Goal: Check status: Check status

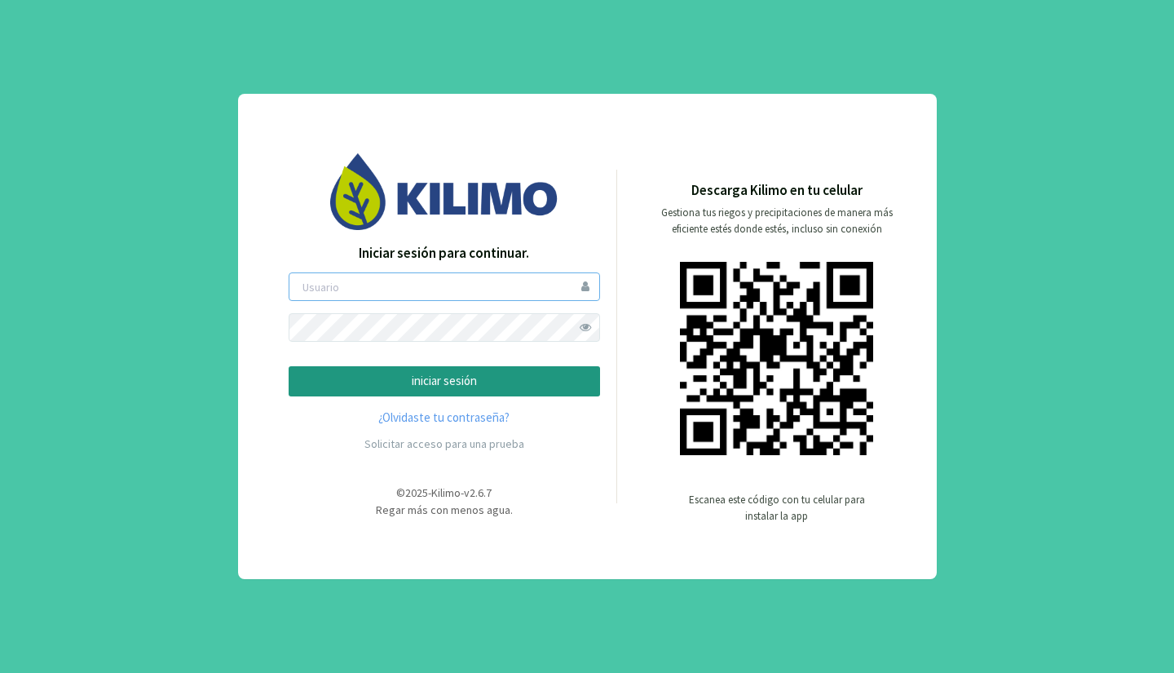
click at [373, 293] on input "email" at bounding box center [444, 286] width 311 height 29
type input "mistolancho"
click at [289, 366] on button "iniciar sesión" at bounding box center [444, 381] width 311 height 30
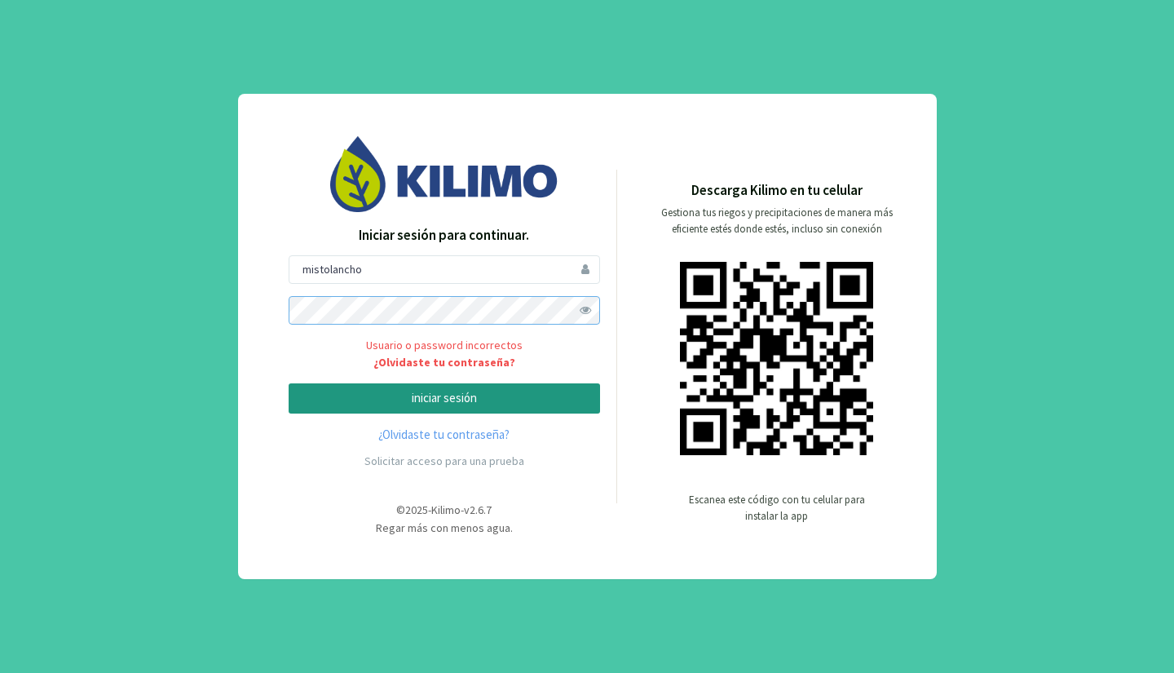
click at [289, 383] on button "iniciar sesión" at bounding box center [444, 398] width 311 height 30
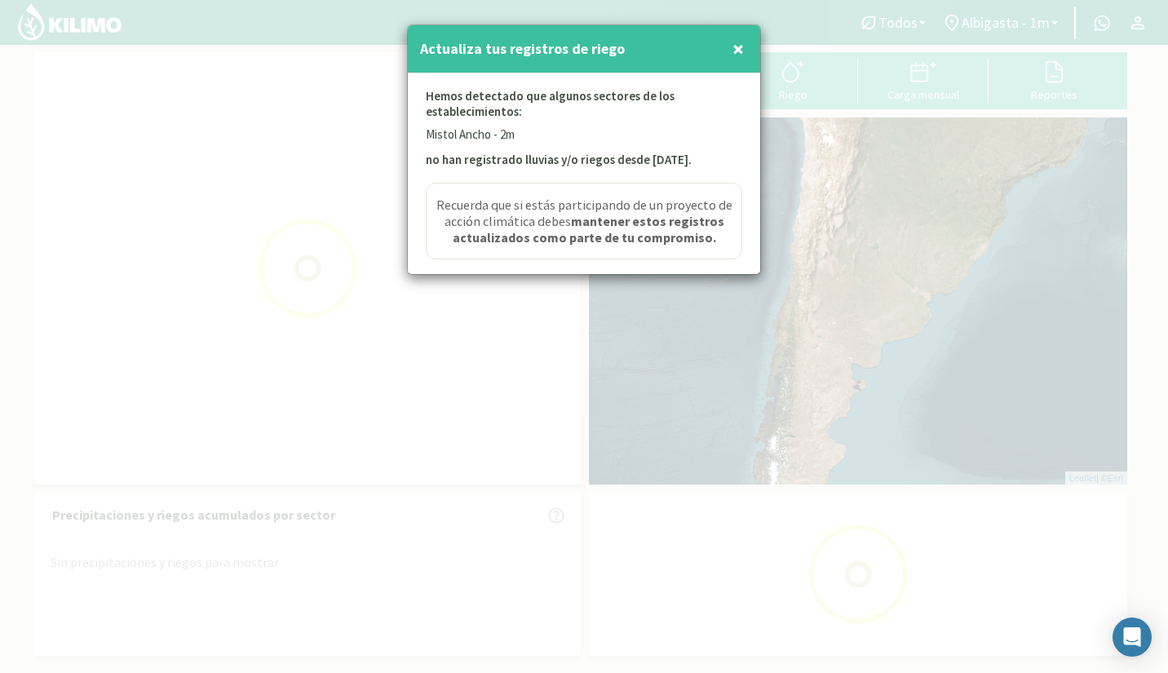
click at [1046, 32] on div at bounding box center [584, 336] width 1168 height 673
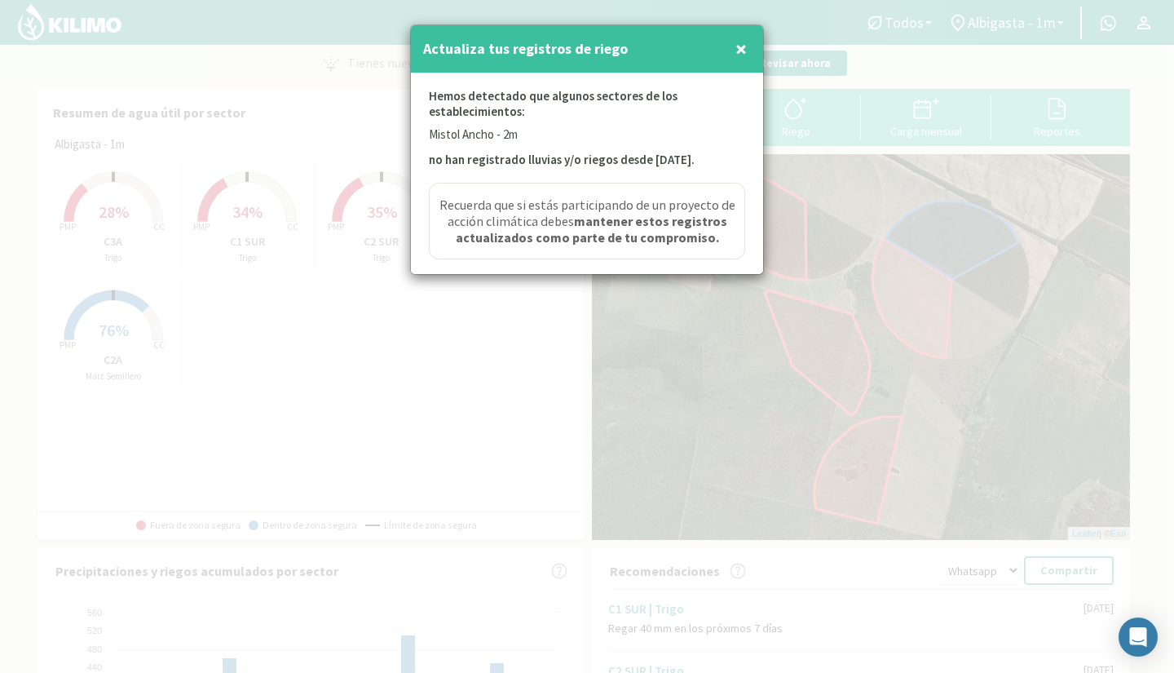
click at [743, 55] on span "×" at bounding box center [740, 48] width 11 height 27
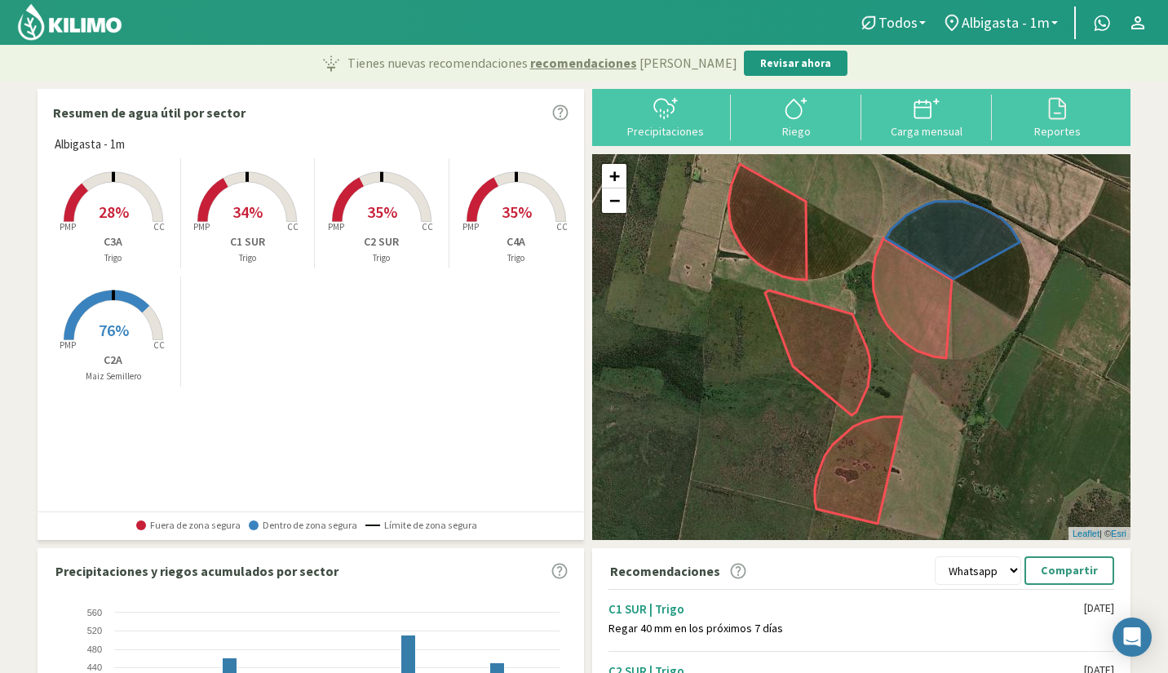
click at [1035, 21] on span "Albigasta - 1m" at bounding box center [1005, 22] width 88 height 17
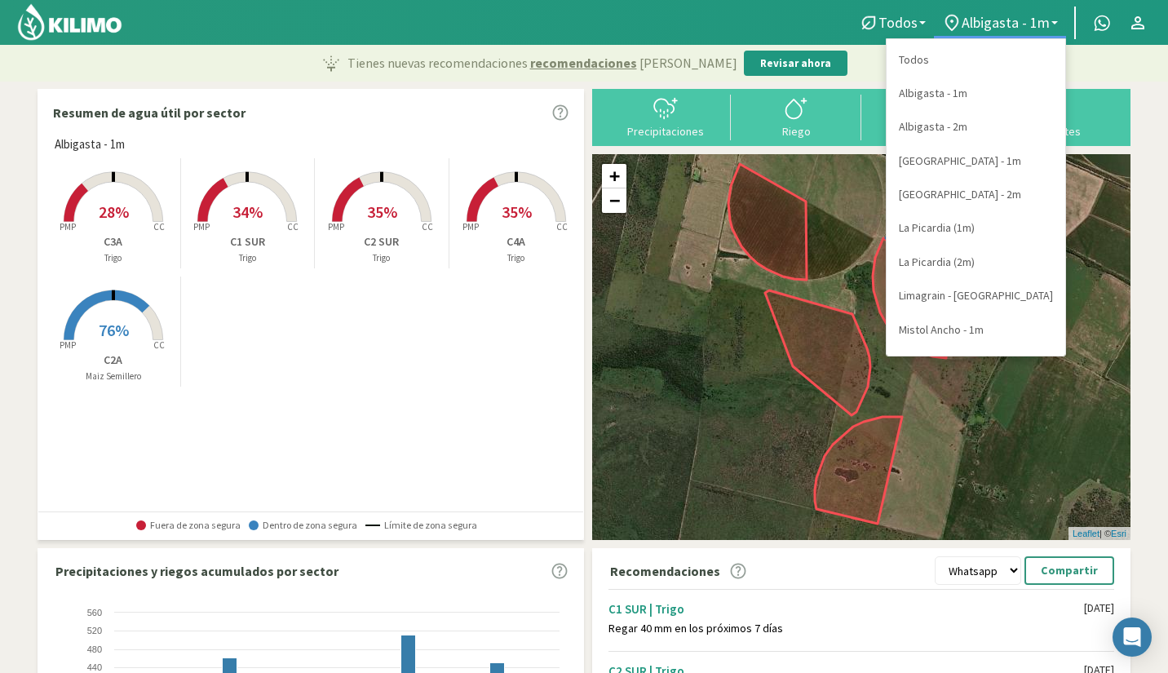
click at [954, 320] on link "Mistol Ancho - 1m" at bounding box center [975, 329] width 179 height 33
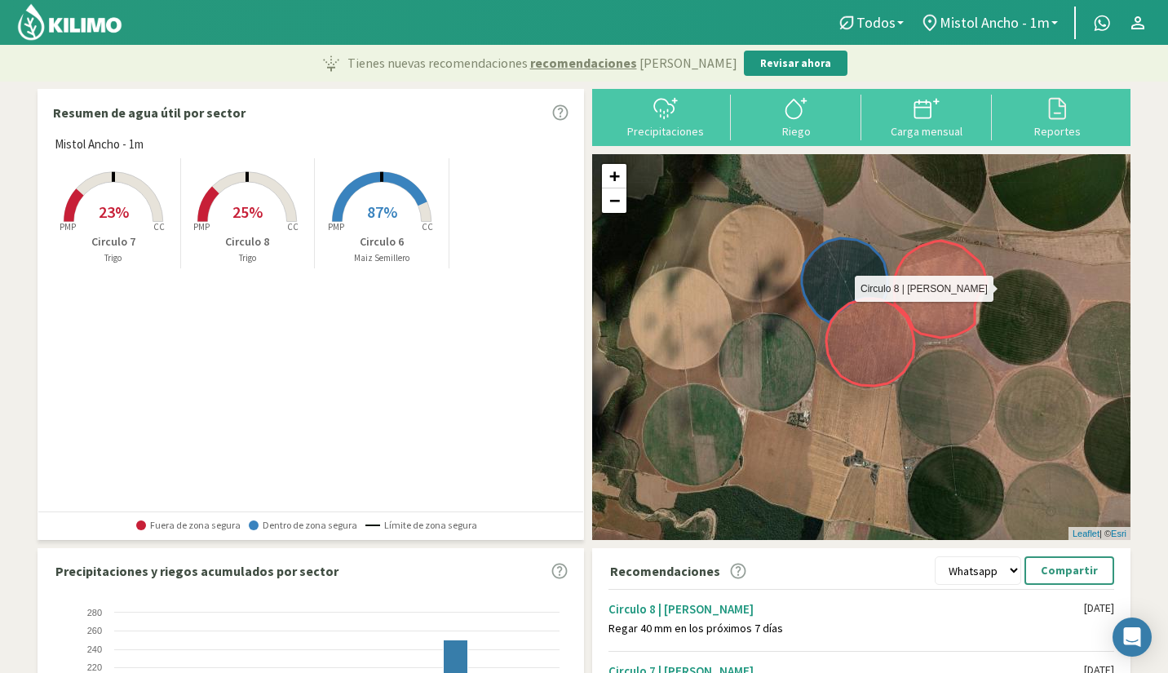
drag, startPoint x: 972, startPoint y: 329, endPoint x: 913, endPoint y: 303, distance: 64.6
click at [913, 303] on icon at bounding box center [940, 289] width 93 height 97
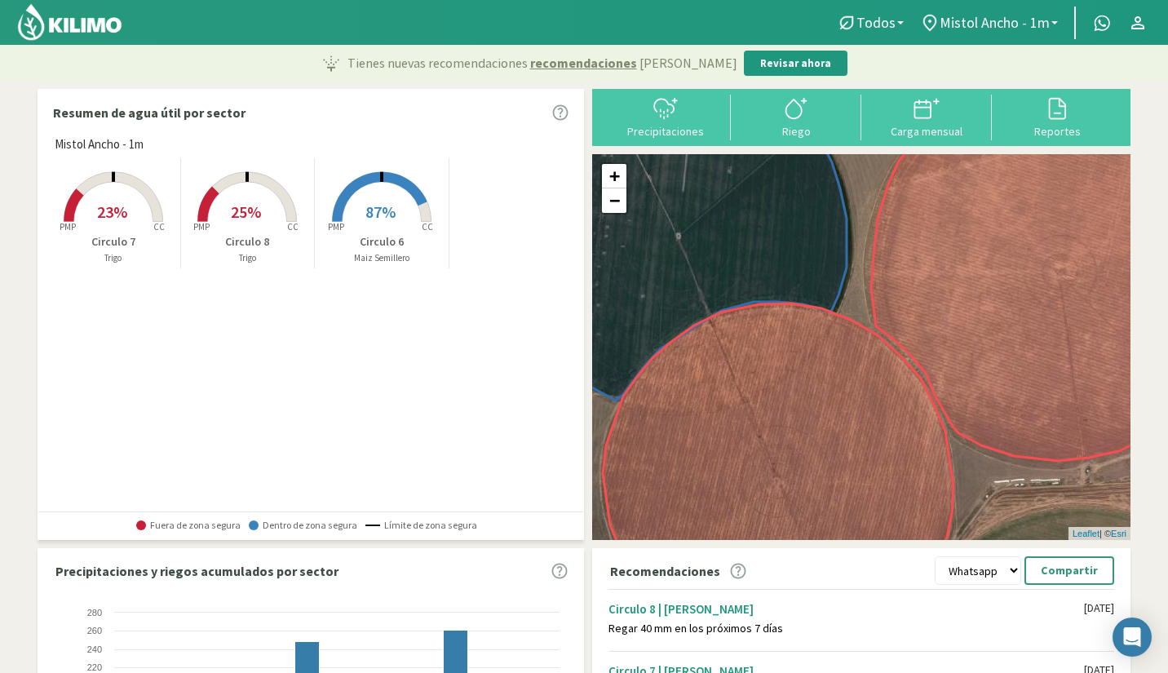
click at [766, 57] on p "Revisar ahora" at bounding box center [795, 63] width 71 height 16
click at [1003, 21] on span "Mistol Ancho - 1m" at bounding box center [994, 22] width 110 height 17
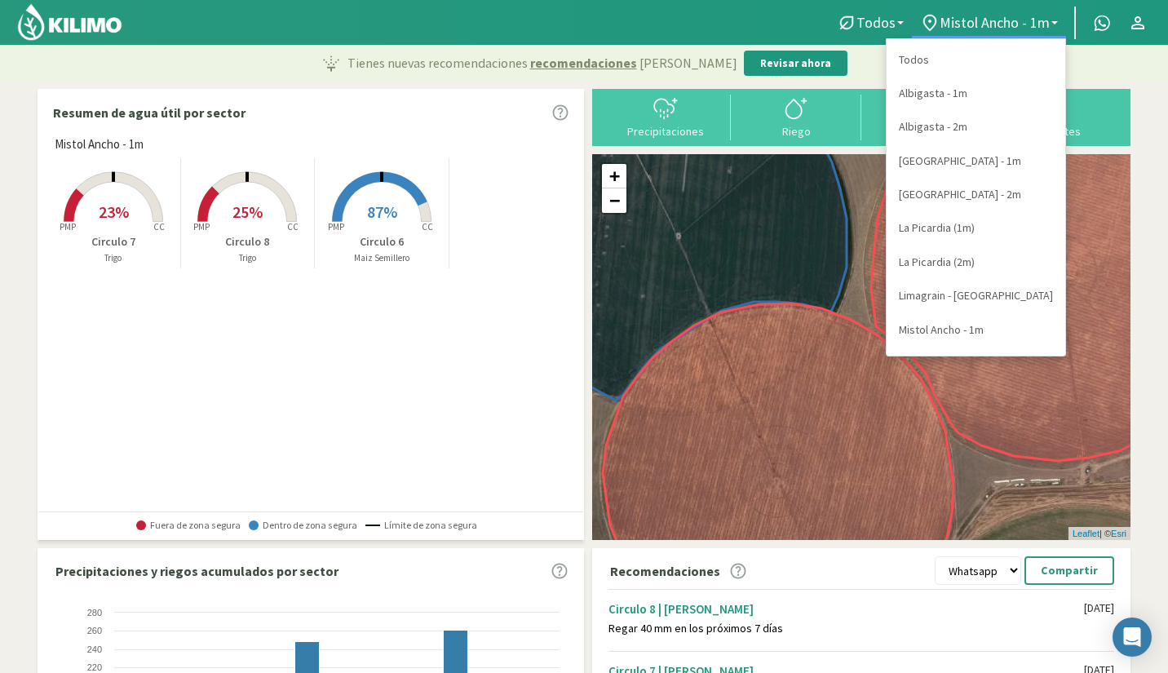
click at [969, 325] on link "Mistol Ancho - 1m" at bounding box center [975, 329] width 179 height 33
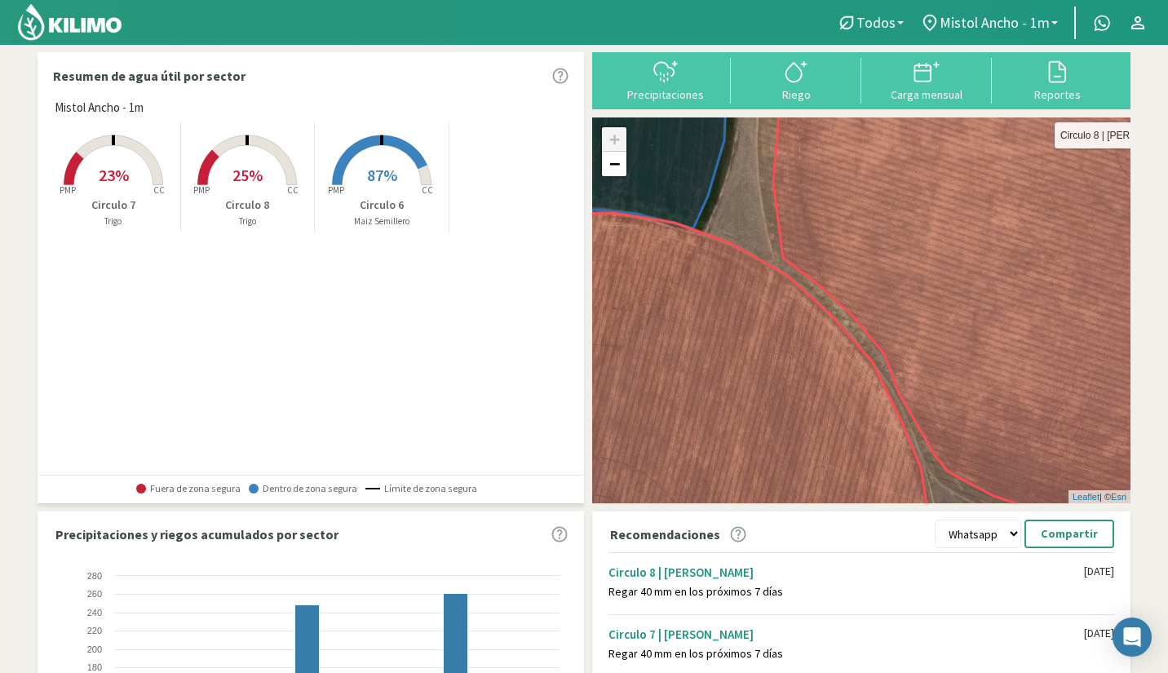
click at [1014, 278] on icon at bounding box center [979, 302] width 413 height 450
click at [217, 161] on rect at bounding box center [247, 186] width 130 height 130
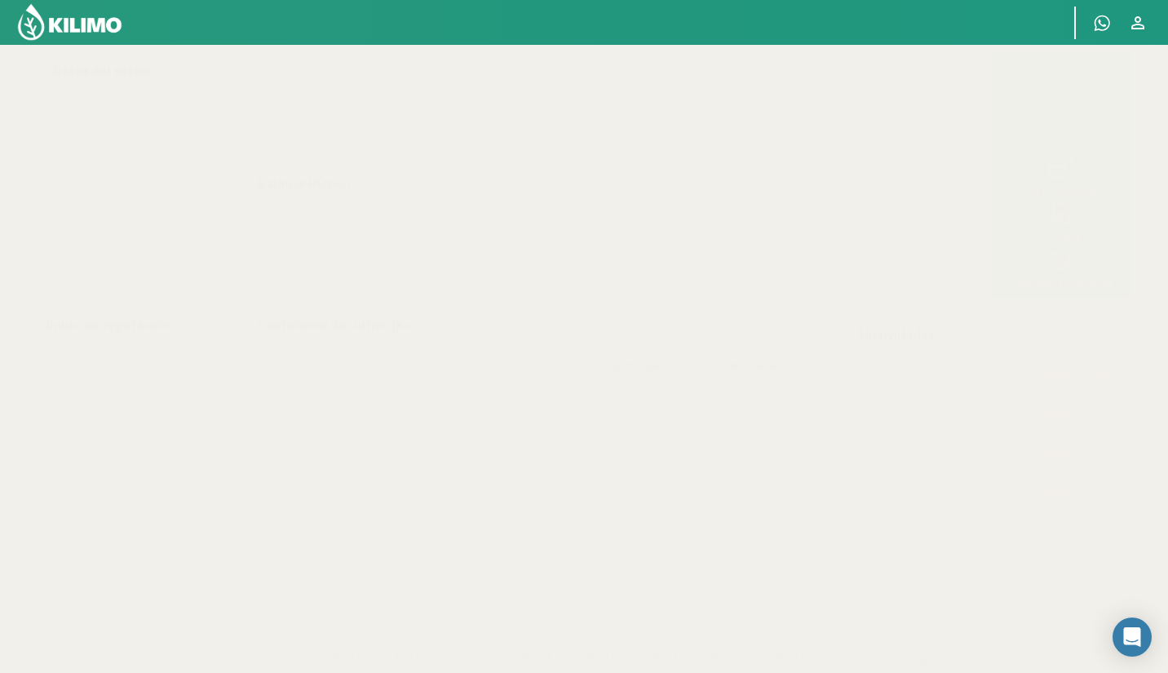
select select "7: Object"
select select "2: Object"
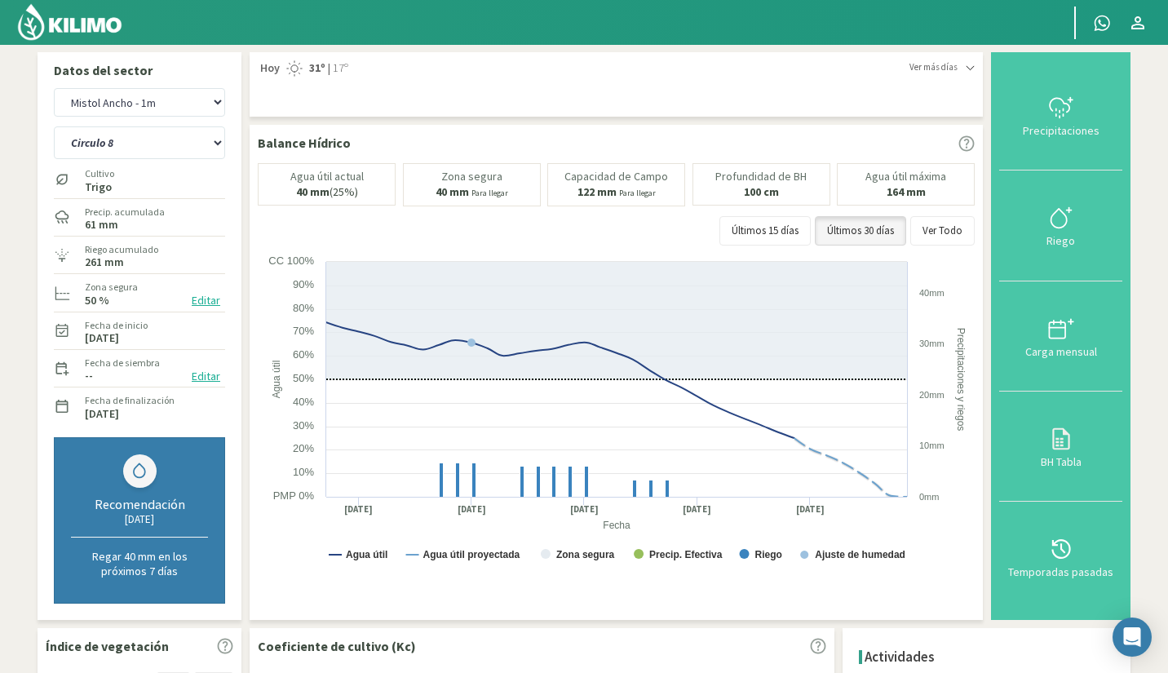
click at [81, 21] on img at bounding box center [69, 21] width 107 height 39
